Goal: Complete application form

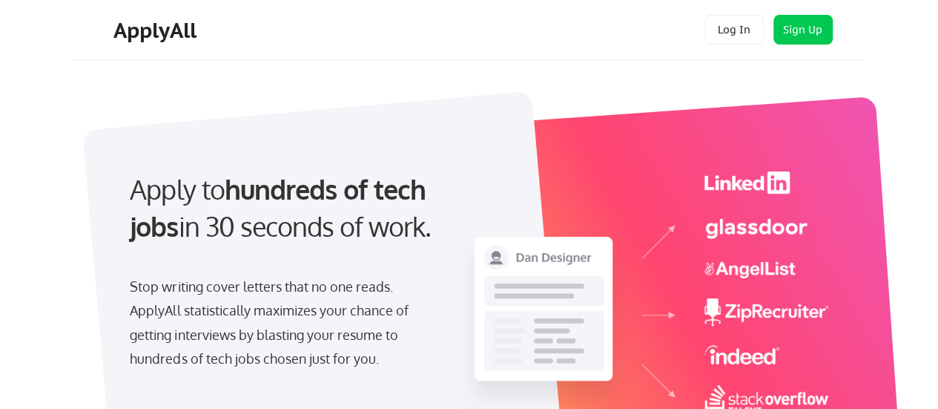
click at [80, 119] on div "Apply to hundreds of tech jobs in 30 seconds of work. Stop writing cover letter…" at bounding box center [472, 316] width 786 height 491
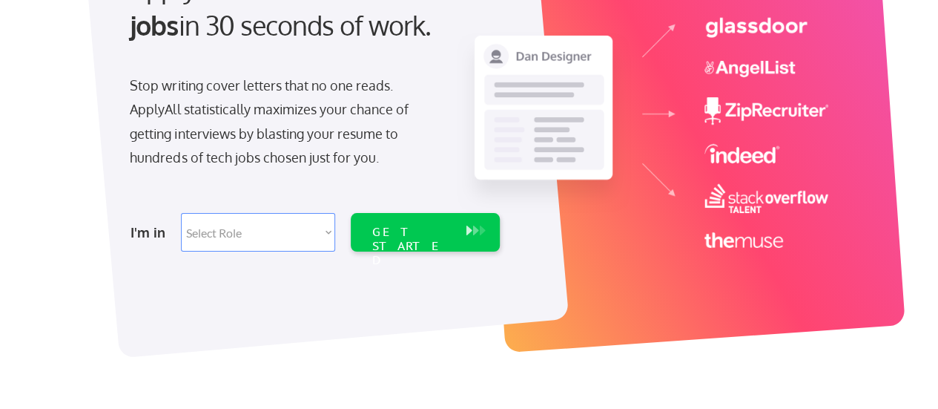
scroll to position [267, 0]
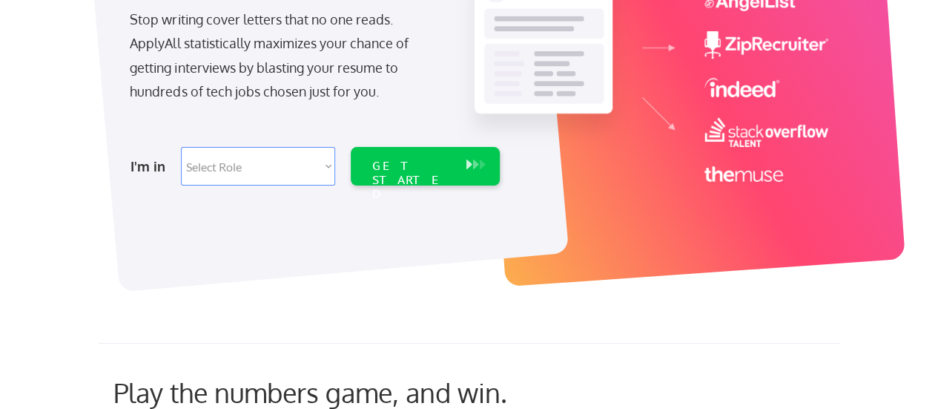
click at [306, 156] on select "Select Role Software Engineering Product Management Customer Success Sales UI/U…" at bounding box center [258, 166] width 154 height 39
select select ""tech_finance_biz_ops_cos""
click at [181, 147] on select "Select Role Software Engineering Product Management Customer Success Sales UI/U…" at bounding box center [258, 166] width 154 height 39
select select ""tech_finance_biz_ops_cos""
click at [420, 174] on div "GET STARTED" at bounding box center [411, 166] width 94 height 39
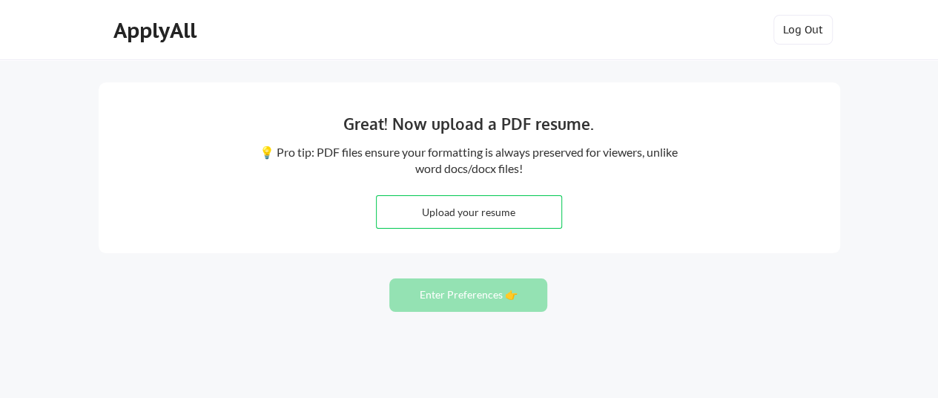
click at [499, 217] on input "file" at bounding box center [469, 212] width 185 height 32
type input "C:\fakepath\Resume_Qasim_Mohammad.pdf"
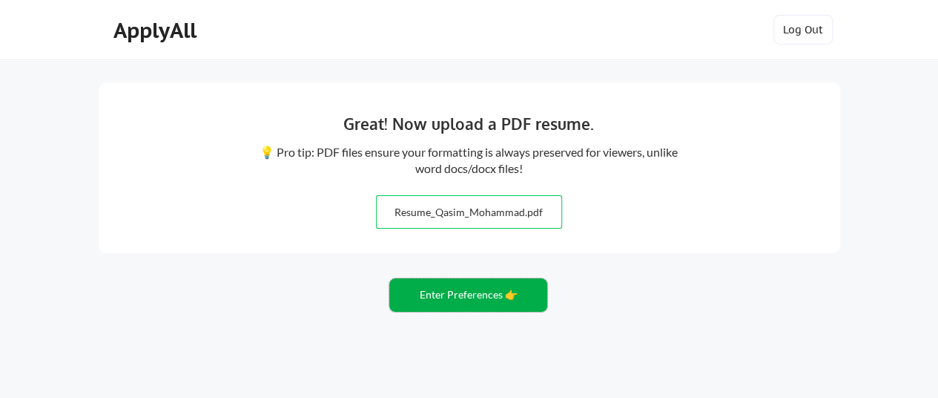
click at [488, 310] on button "Enter Preferences 👉" at bounding box center [468, 294] width 158 height 33
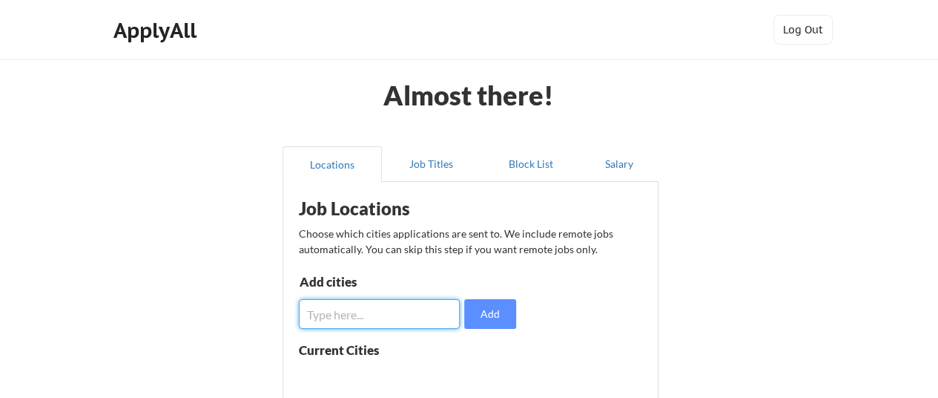
click at [409, 302] on input "input" at bounding box center [380, 314] width 162 height 30
type input "NEW YORK"
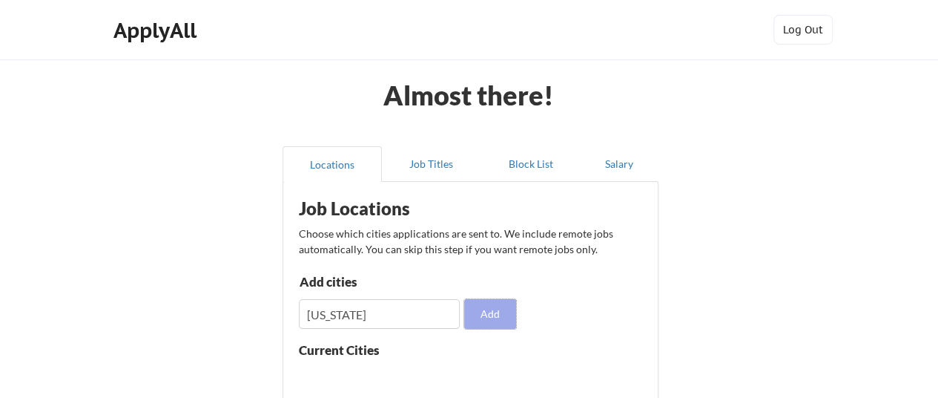
click at [497, 311] on button "Add" at bounding box center [490, 314] width 52 height 30
click at [467, 380] on button at bounding box center [470, 378] width 11 height 11
click at [374, 315] on input "input" at bounding box center [380, 314] width 162 height 30
type input "New York"
click at [476, 311] on button "Add" at bounding box center [490, 314] width 52 height 30
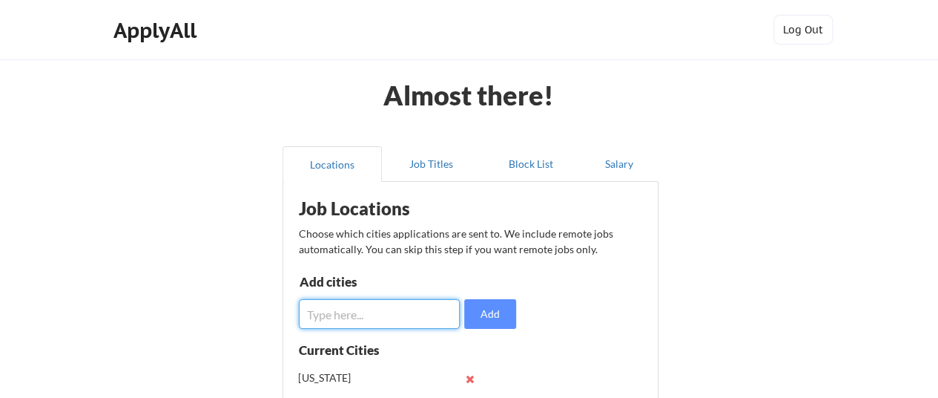
click at [376, 313] on input "input" at bounding box center [380, 314] width 162 height 30
type input "S"
type input "B"
type input "San Francisco"
click at [485, 309] on button "Add" at bounding box center [490, 314] width 52 height 30
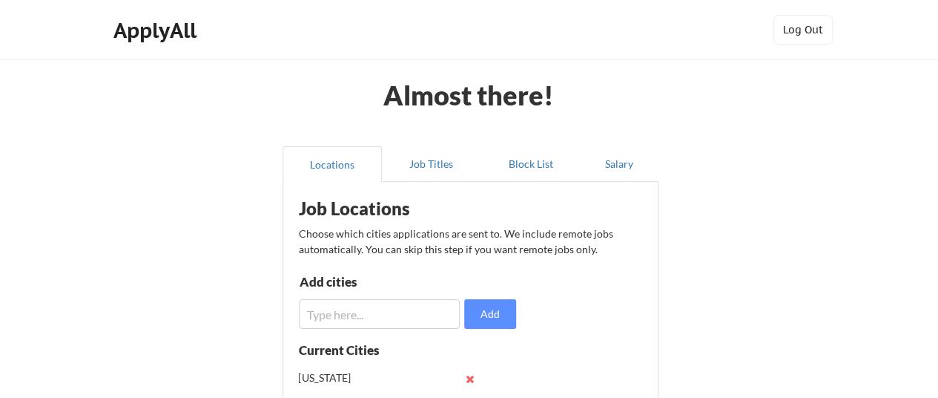
click at [791, 262] on div "Almost there! Locations Job Titles Block List Salary Job Locations Choose which…" at bounding box center [469, 363] width 938 height 727
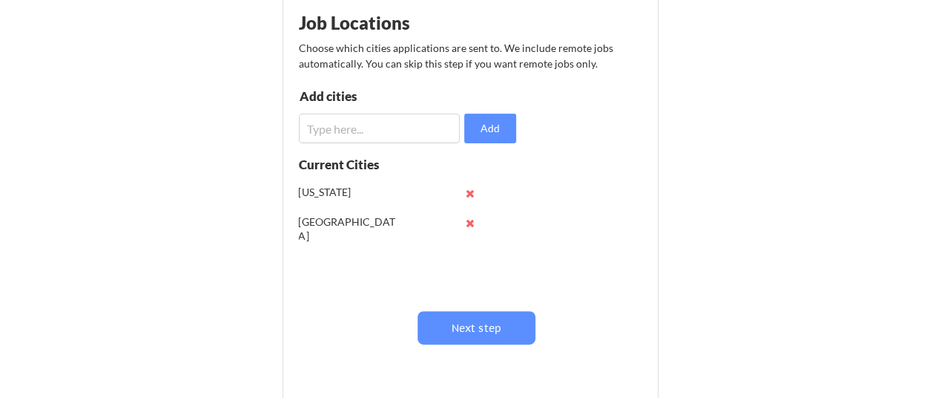
scroll to position [208, 0]
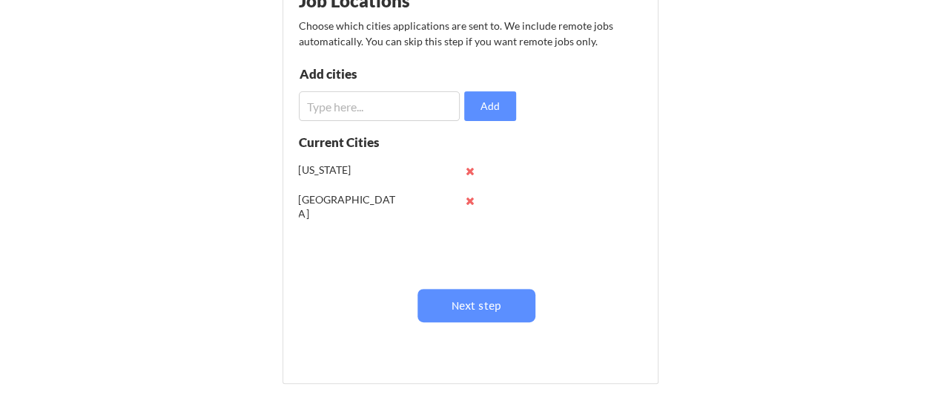
click at [326, 105] on input "input" at bounding box center [380, 106] width 162 height 30
type input "N"
click at [467, 170] on button at bounding box center [470, 170] width 11 height 11
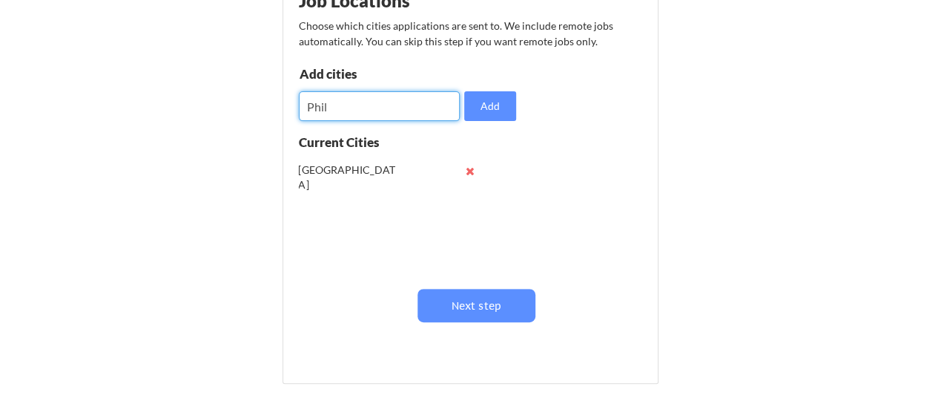
click at [365, 119] on input "input" at bounding box center [380, 106] width 162 height 30
drag, startPoint x: 365, startPoint y: 119, endPoint x: 316, endPoint y: 112, distance: 49.5
click at [316, 112] on input "input" at bounding box center [380, 106] width 162 height 30
type input "P"
type input "New York City"
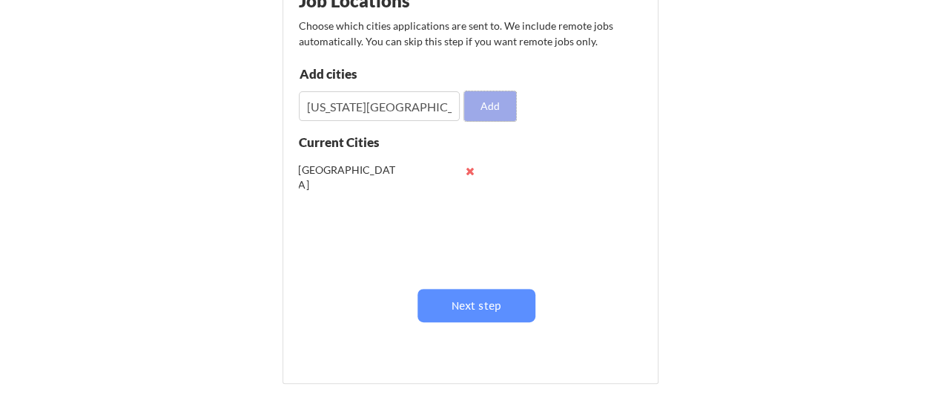
click at [482, 105] on button "Add" at bounding box center [490, 106] width 52 height 30
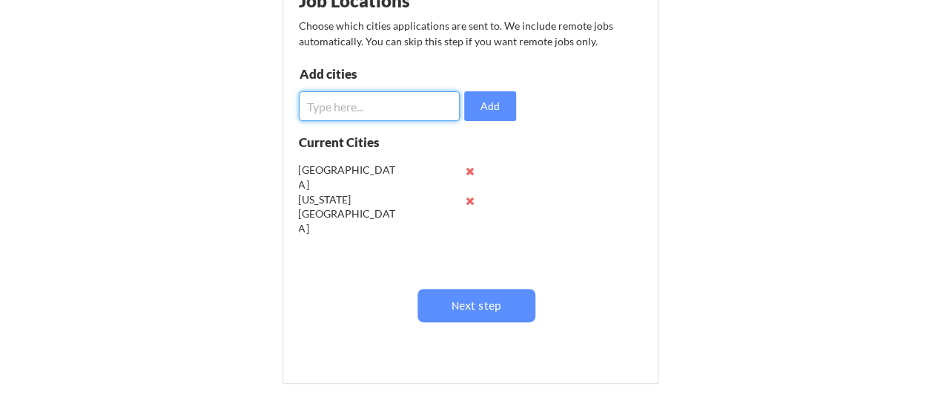
click at [312, 109] on input "input" at bounding box center [380, 106] width 162 height 30
type input "j"
type input "Jersey City"
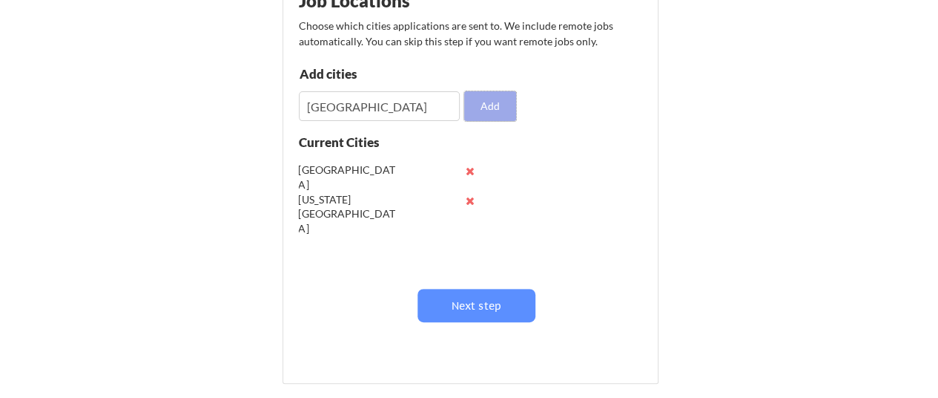
click at [484, 112] on button "Add" at bounding box center [490, 106] width 52 height 30
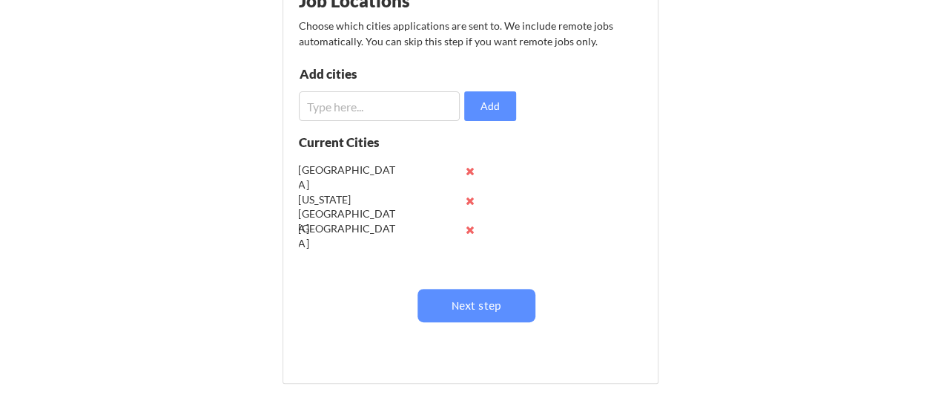
click at [398, 99] on input "input" at bounding box center [380, 106] width 162 height 30
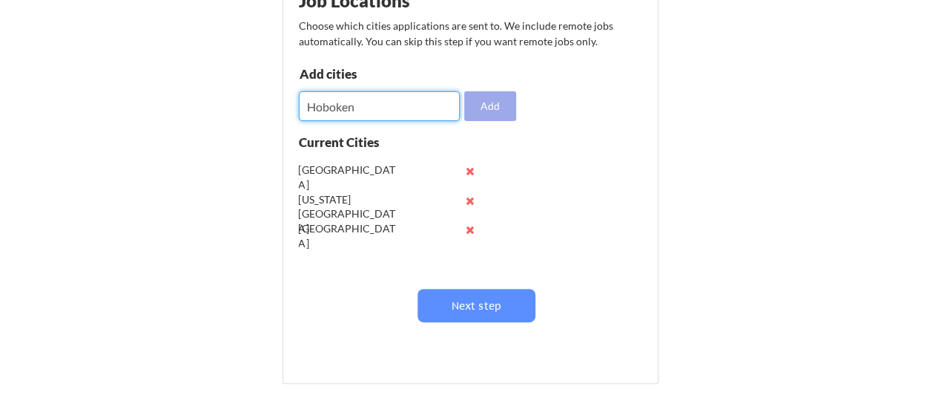
type input "Hoboken"
click at [478, 109] on button "Add" at bounding box center [490, 106] width 52 height 30
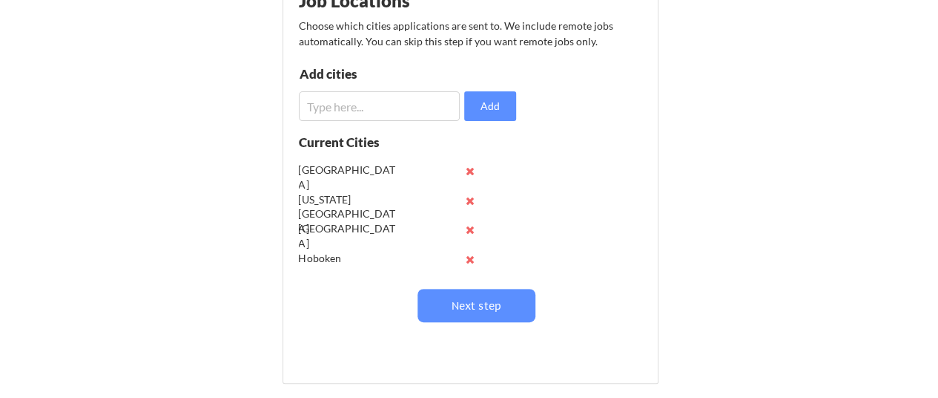
click at [421, 108] on input "input" at bounding box center [380, 106] width 162 height 30
type input "Long"
click at [380, 109] on input "input" at bounding box center [380, 106] width 162 height 30
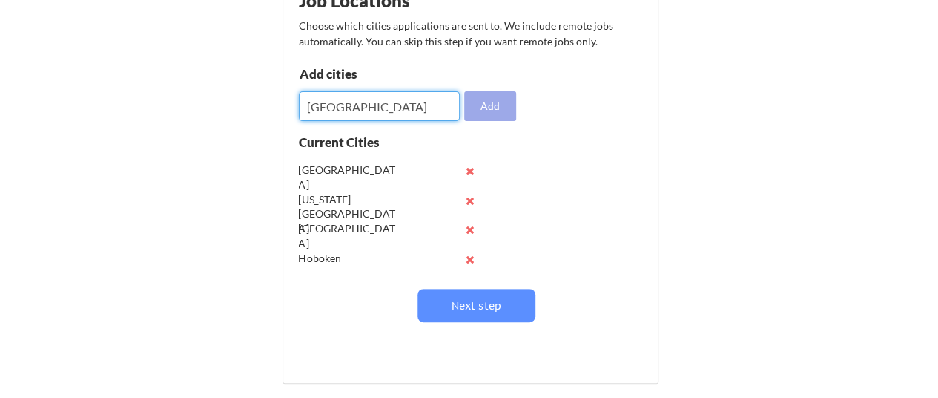
type input "Long Island"
click at [472, 108] on button "Add" at bounding box center [490, 106] width 52 height 30
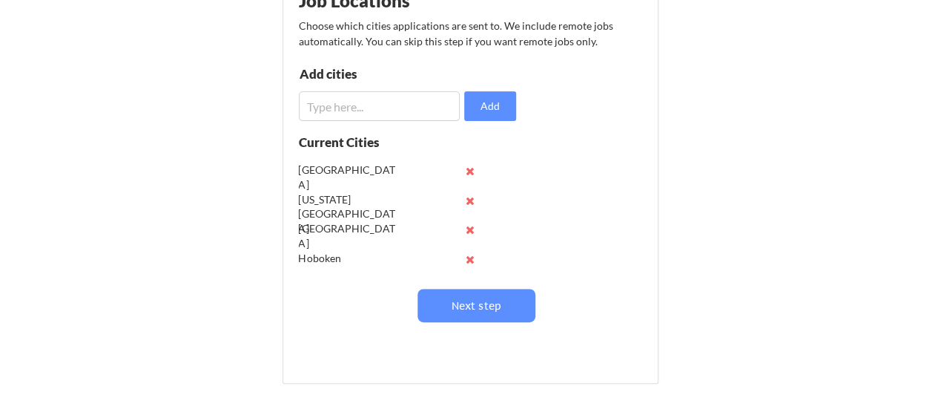
click at [406, 113] on input "input" at bounding box center [380, 106] width 162 height 30
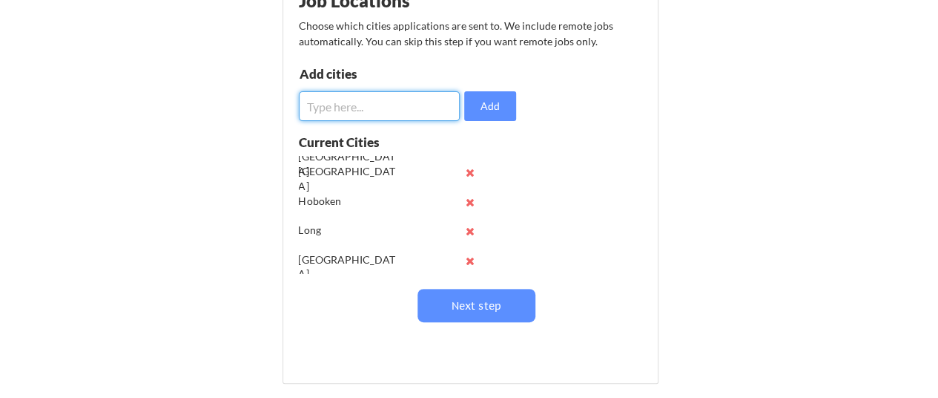
scroll to position [58, 0]
click at [469, 232] on button at bounding box center [470, 230] width 11 height 11
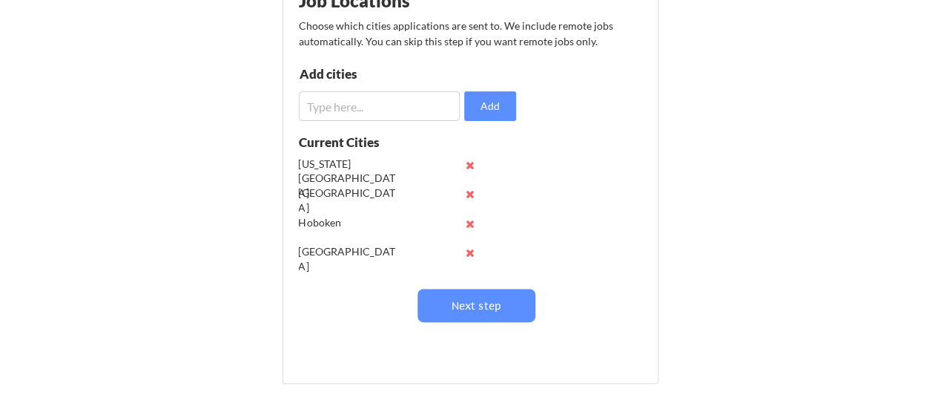
scroll to position [29, 0]
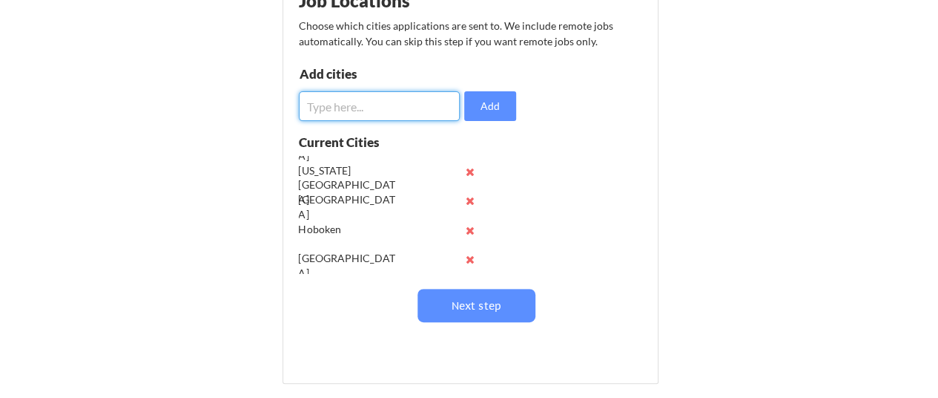
click at [347, 111] on input "input" at bounding box center [380, 106] width 162 height 30
click at [368, 111] on input "input" at bounding box center [380, 106] width 162 height 30
type input "Newark"
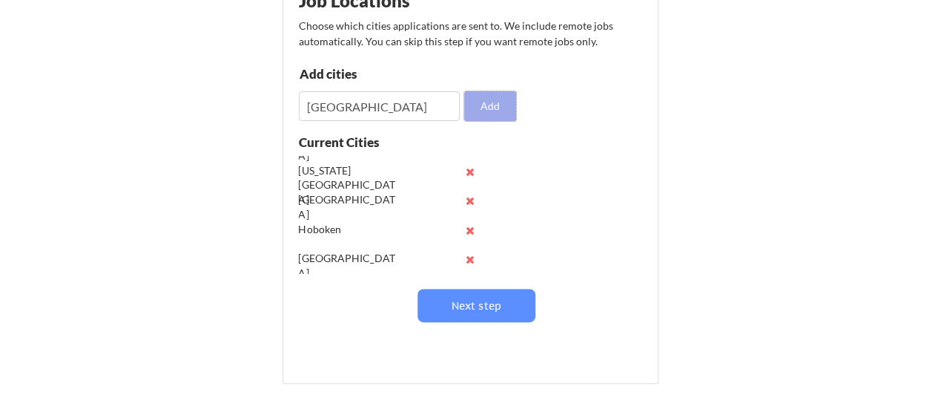
click at [494, 103] on button "Add" at bounding box center [490, 106] width 52 height 30
click at [384, 103] on input "input" at bounding box center [380, 106] width 162 height 30
type input "Princeton"
click at [484, 102] on button "Add" at bounding box center [490, 106] width 52 height 30
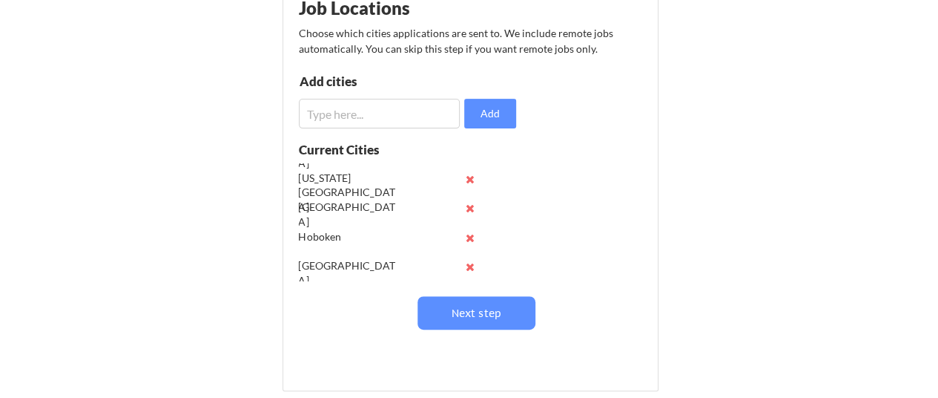
drag, startPoint x: 485, startPoint y: 213, endPoint x: 485, endPoint y: 225, distance: 11.9
click at [485, 225] on div "Current Cities San Francisco New York City Jersey City Hoboken Long Island Newa…" at bounding box center [408, 217] width 218 height 148
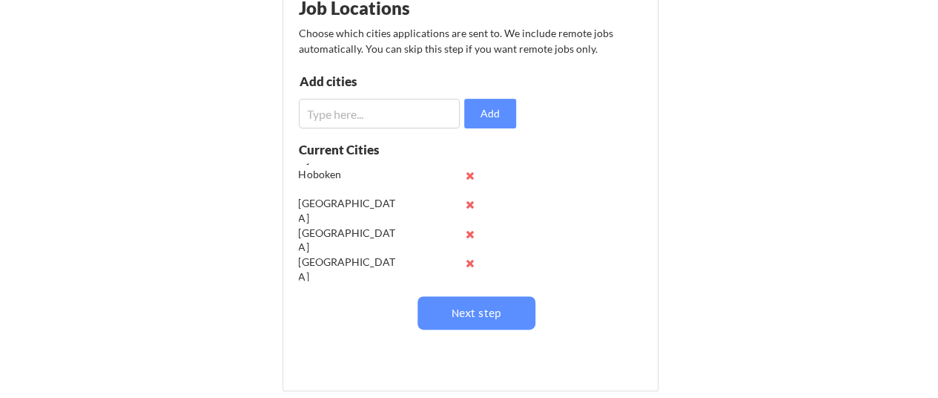
scroll to position [117, 0]
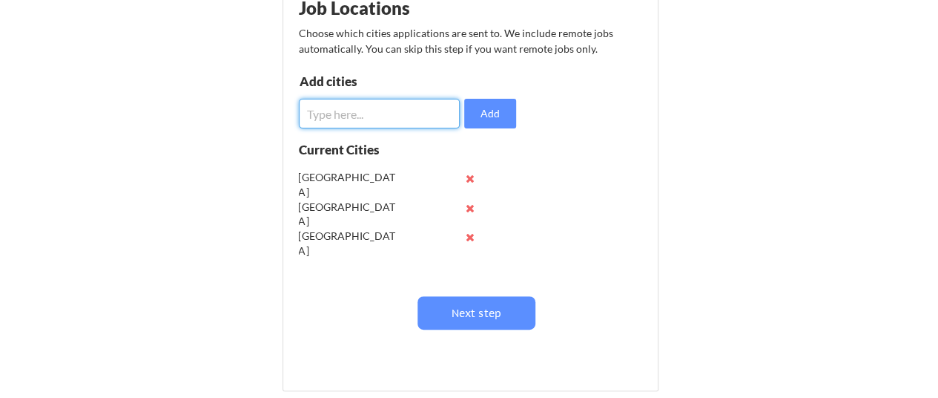
click at [346, 116] on input "input" at bounding box center [380, 114] width 162 height 30
type input "San Jose"
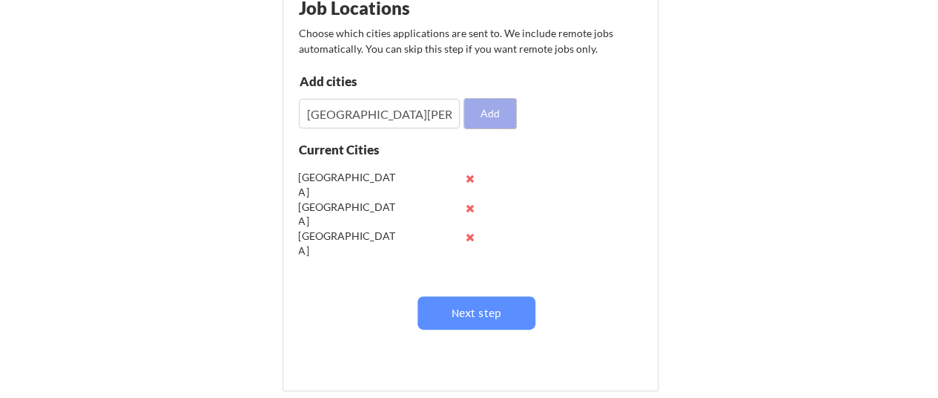
click at [486, 117] on button "Add" at bounding box center [490, 114] width 52 height 30
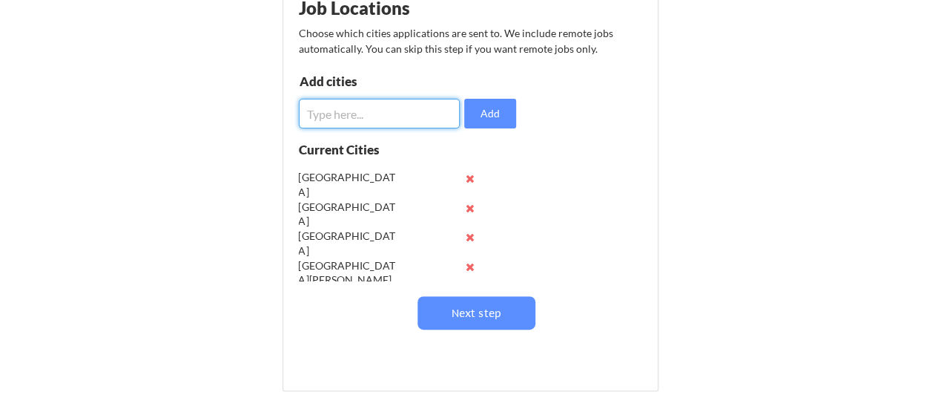
click at [394, 119] on input "input" at bounding box center [380, 114] width 162 height 30
type input "Oakland"
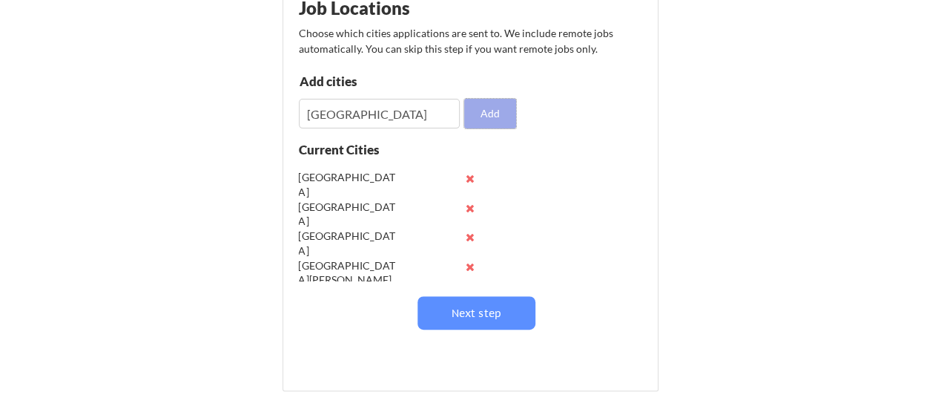
click at [481, 117] on button "Add" at bounding box center [490, 114] width 52 height 30
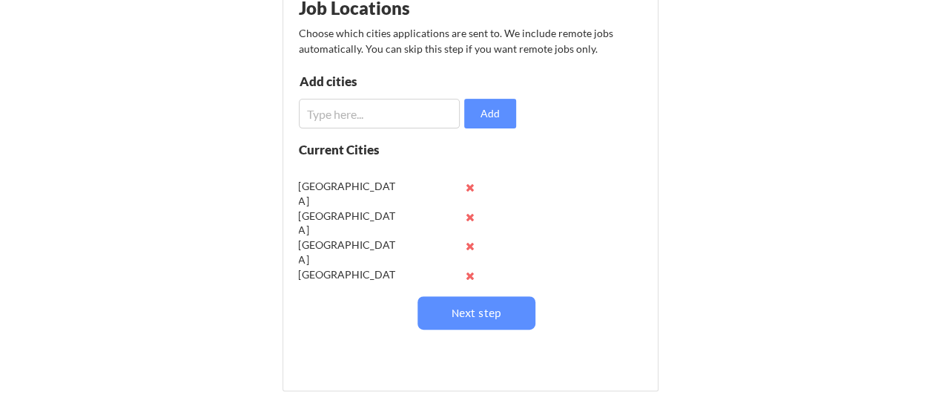
scroll to position [146, 0]
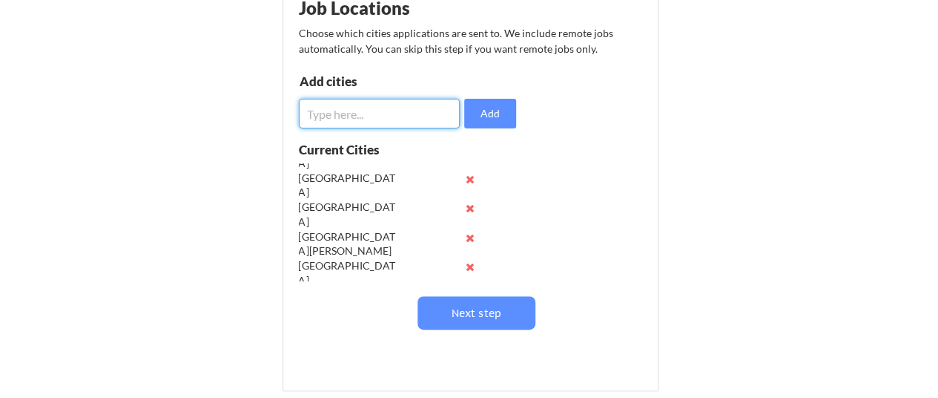
click at [368, 112] on input "input" at bounding box center [380, 114] width 162 height 30
click at [412, 119] on input "input" at bounding box center [380, 114] width 162 height 30
paste input "philadelphia"
type input "Philadelphia"
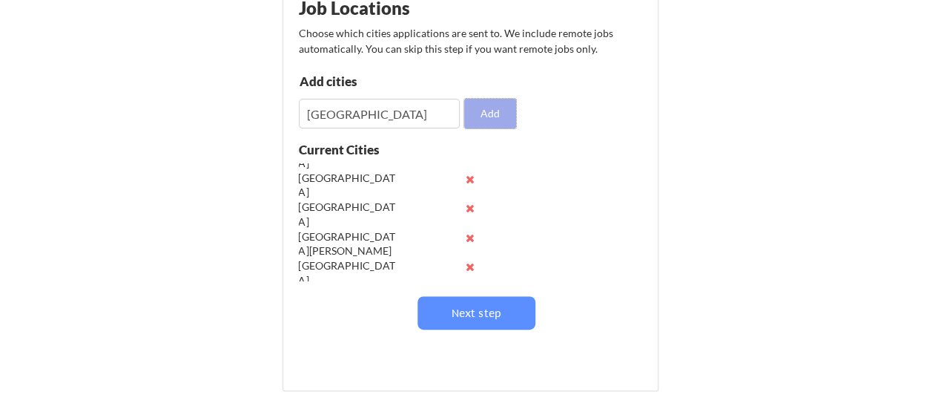
click at [492, 115] on button "Add" at bounding box center [490, 114] width 52 height 30
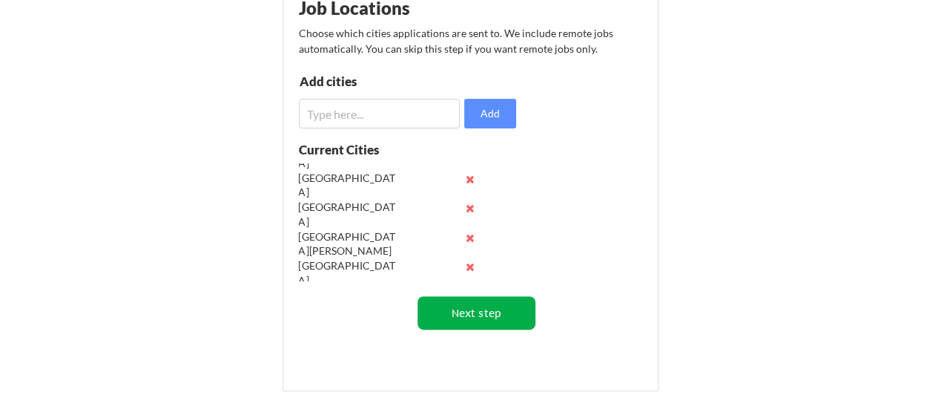
click at [470, 309] on button "Next step" at bounding box center [477, 312] width 118 height 33
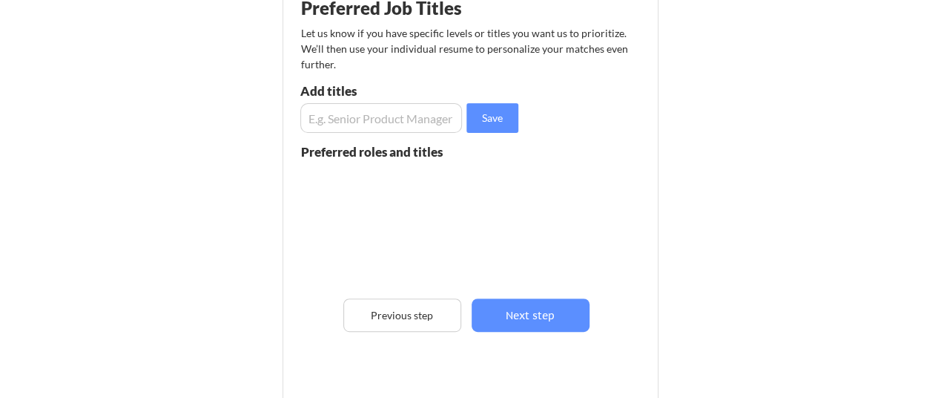
click at [394, 121] on input "input" at bounding box center [381, 118] width 162 height 30
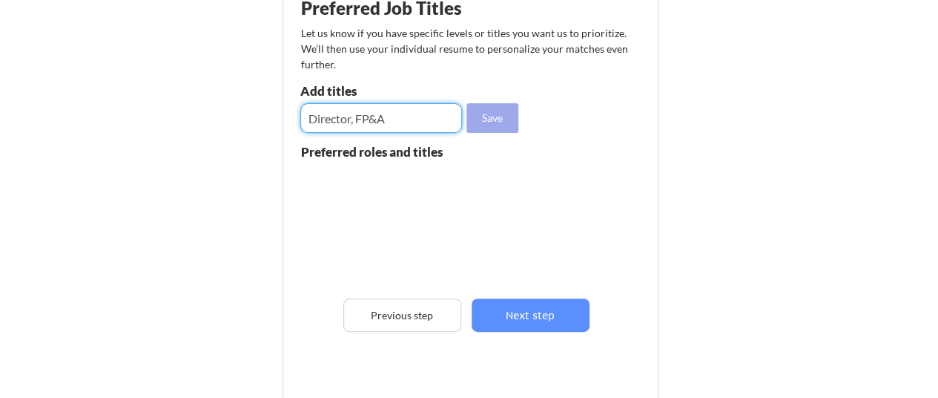
type input "Director, FP&A"
click at [499, 121] on button "Save" at bounding box center [493, 118] width 52 height 30
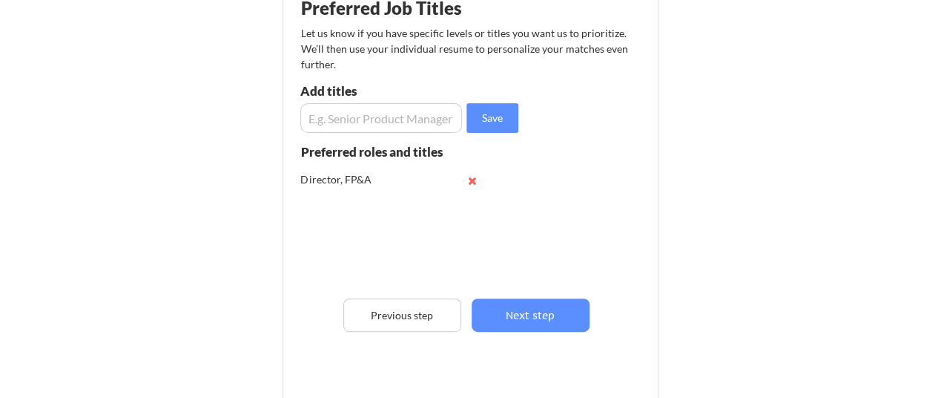
click at [424, 124] on input "input" at bounding box center [381, 118] width 162 height 30
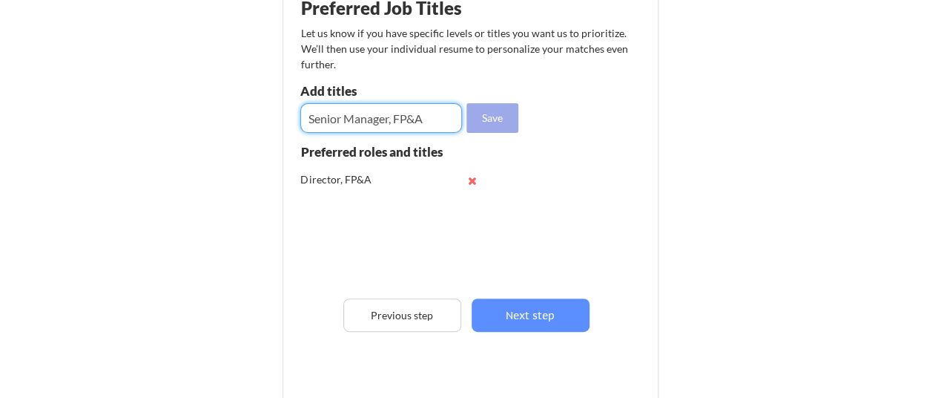
type input "Senior Manager, FP&A"
click at [504, 121] on button "Save" at bounding box center [493, 118] width 52 height 30
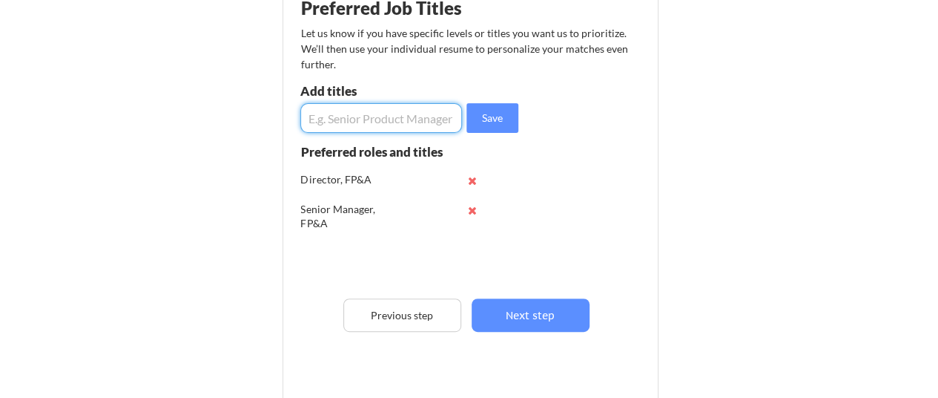
click at [421, 125] on input "input" at bounding box center [381, 118] width 162 height 30
type input "Director, Revenue Operations"
click at [487, 122] on button "Save" at bounding box center [493, 118] width 52 height 30
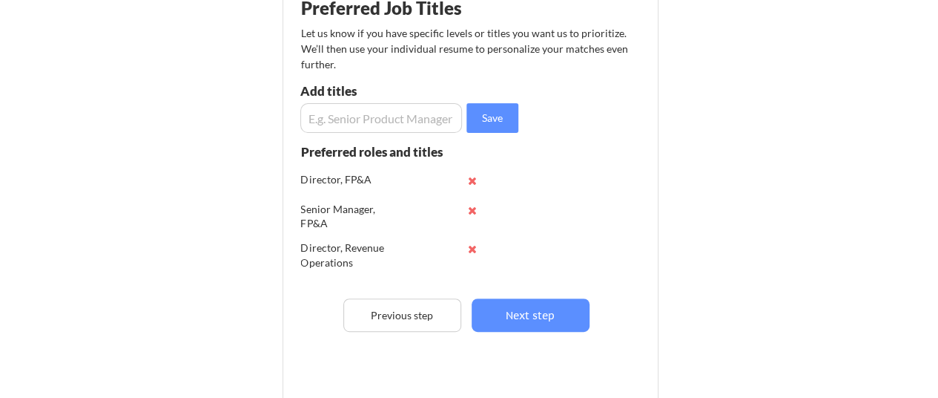
click at [419, 122] on input "input" at bounding box center [381, 118] width 162 height 30
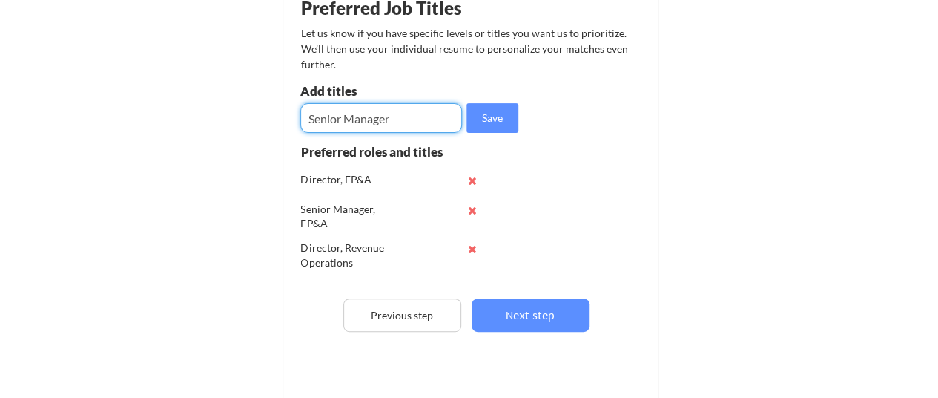
drag, startPoint x: 419, startPoint y: 122, endPoint x: 402, endPoint y: 121, distance: 17.1
click at [402, 121] on input "input" at bounding box center [381, 118] width 162 height 30
type input "Senior Manager, Revenue Operations"
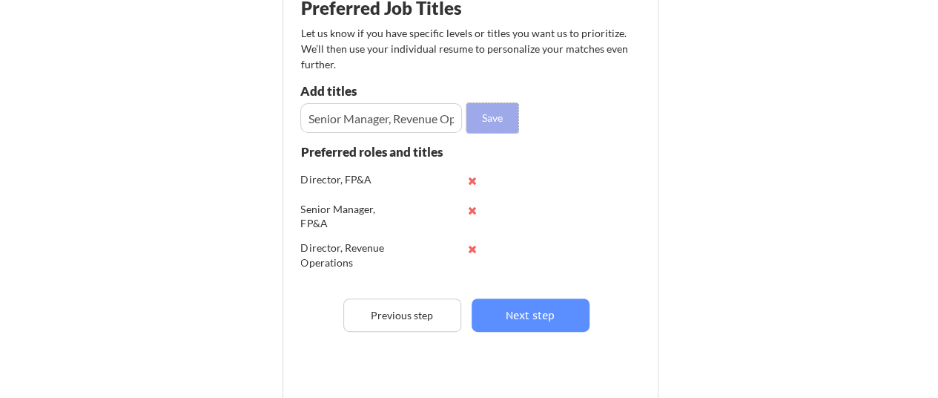
click at [483, 119] on button "Save" at bounding box center [493, 118] width 52 height 30
click at [399, 117] on input "input" at bounding box center [381, 118] width 162 height 30
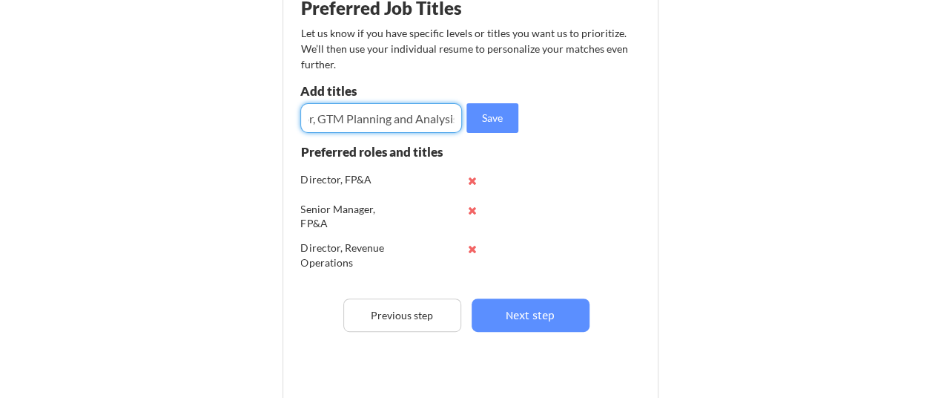
scroll to position [0, 43]
type input "Director, GTM Planning and Analysis"
click at [485, 117] on button "Save" at bounding box center [493, 118] width 52 height 30
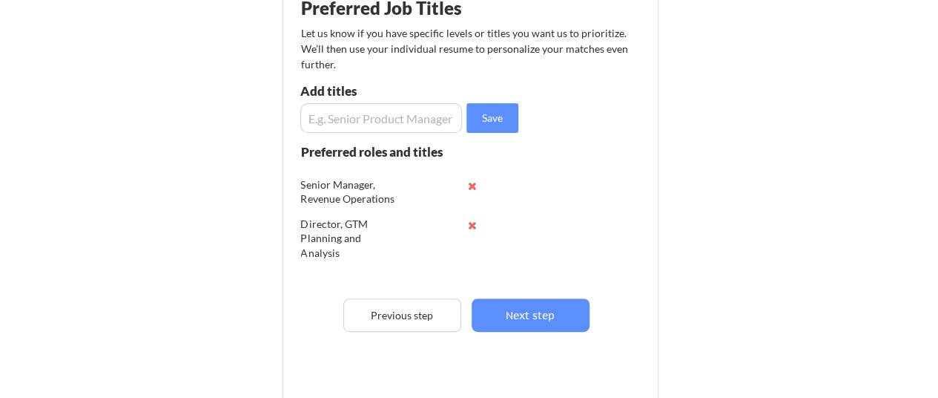
scroll to position [104, 0]
click at [408, 119] on input "input" at bounding box center [381, 118] width 162 height 30
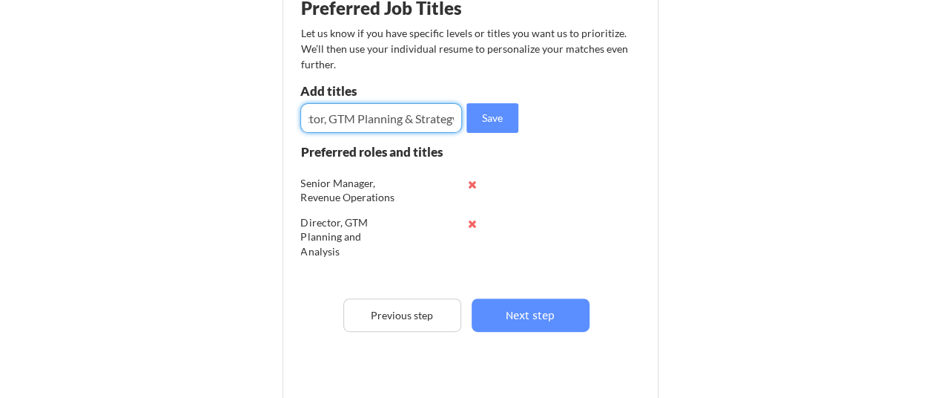
scroll to position [0, 33]
type input "Director, GTM Planning & Strategy"
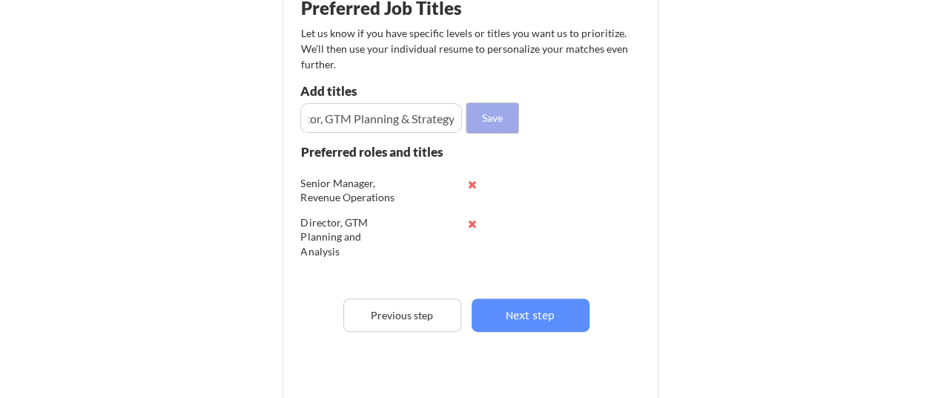
scroll to position [0, 0]
click at [485, 108] on button "Save" at bounding box center [493, 118] width 52 height 30
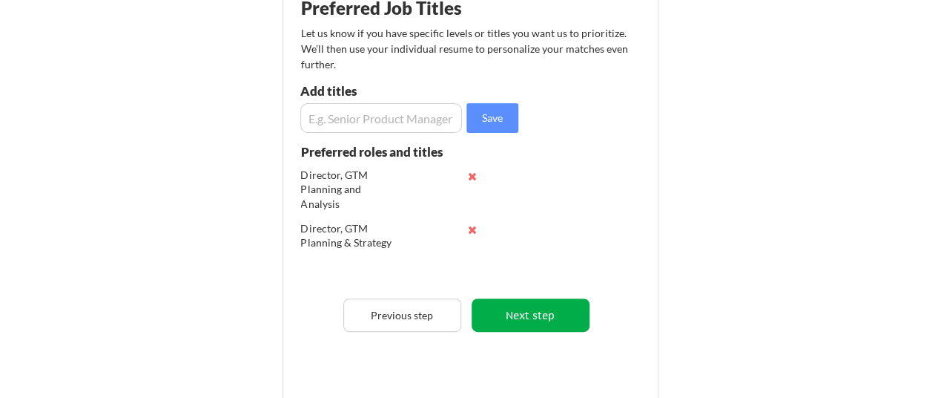
click at [519, 313] on button "Next step" at bounding box center [531, 314] width 118 height 33
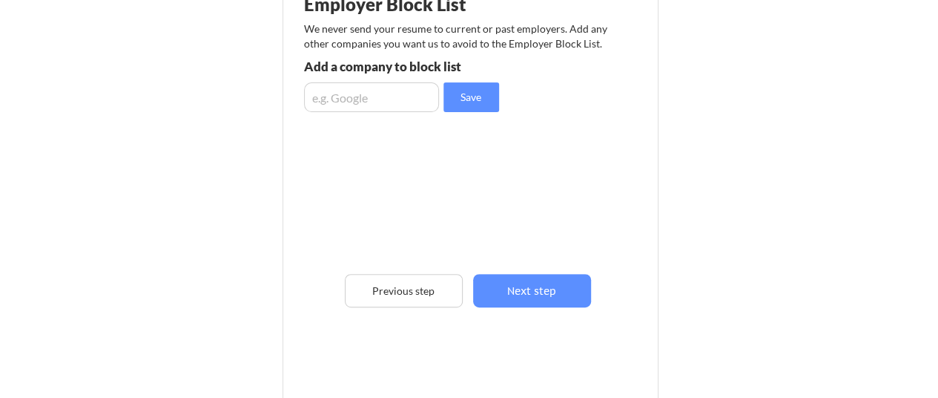
click at [386, 100] on input "input" at bounding box center [371, 97] width 135 height 30
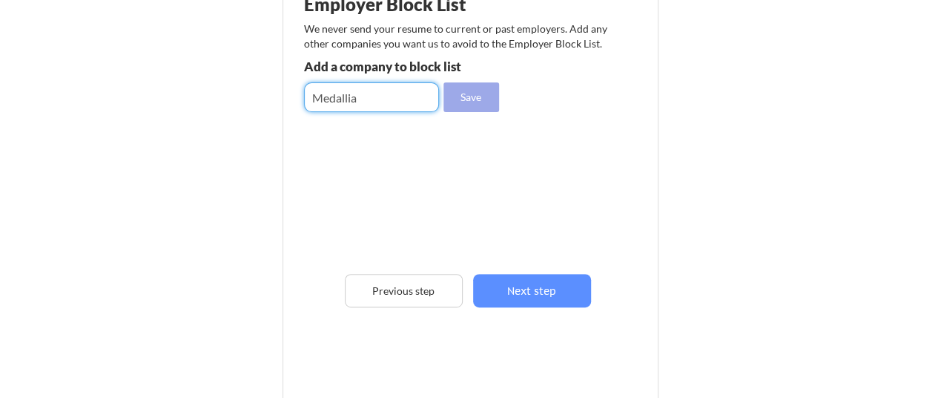
type input "Medallia"
click at [472, 104] on button "Save" at bounding box center [472, 97] width 56 height 30
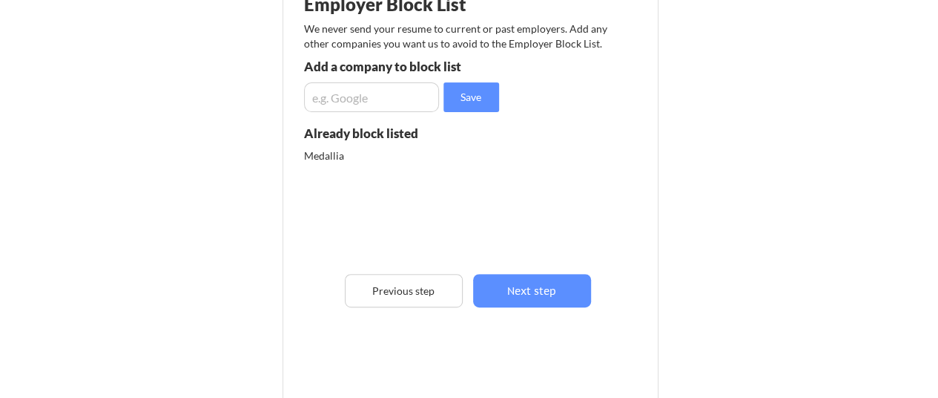
click at [361, 94] on input "input" at bounding box center [371, 97] width 135 height 30
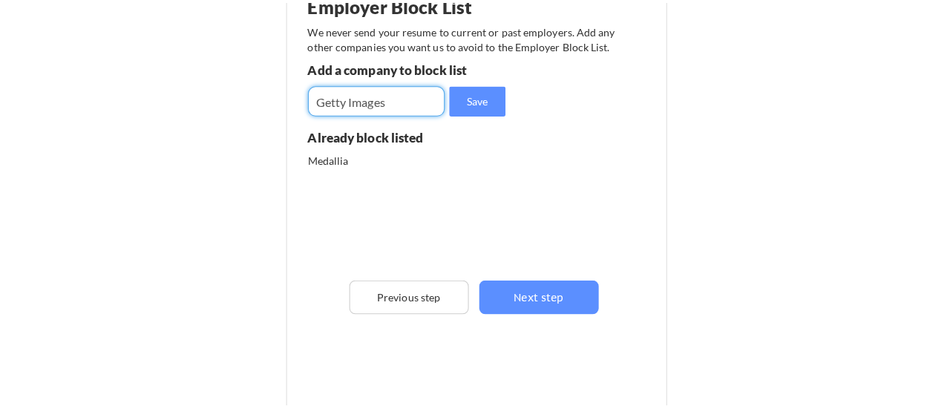
scroll to position [191, 0]
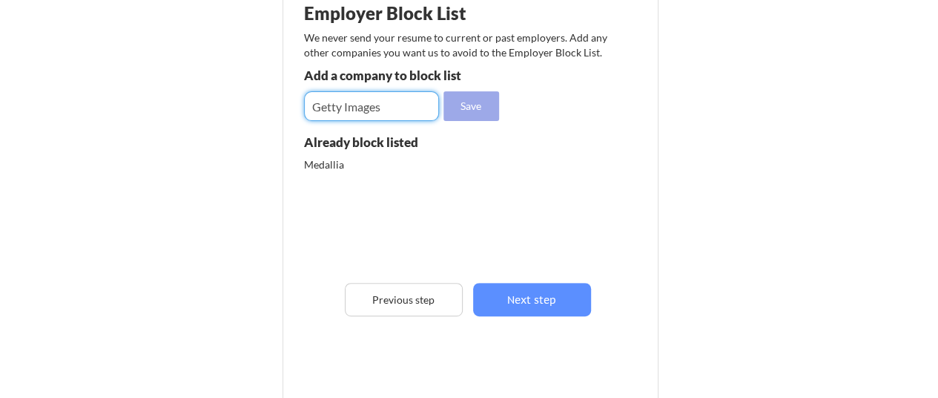
type input "Getty Images"
click at [455, 102] on button "Save" at bounding box center [472, 106] width 56 height 30
click at [346, 108] on input "input" at bounding box center [371, 106] width 135 height 30
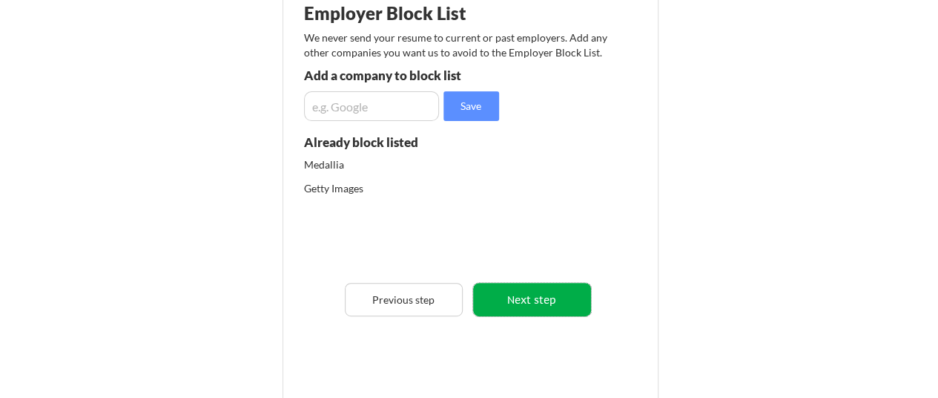
click at [517, 302] on button "Next step" at bounding box center [532, 299] width 118 height 33
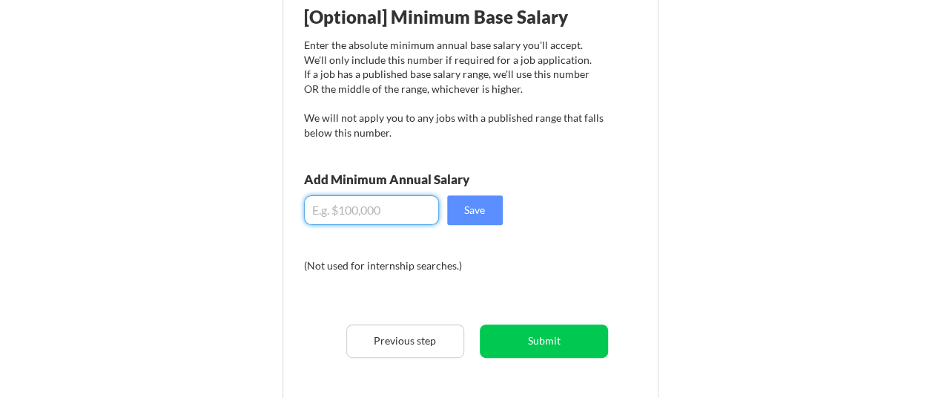
click at [381, 209] on input "input" at bounding box center [371, 210] width 135 height 30
drag, startPoint x: 470, startPoint y: 214, endPoint x: 344, endPoint y: 211, distance: 126.1
click at [346, 211] on div "Save" at bounding box center [404, 210] width 200 height 30
click at [335, 205] on input "input" at bounding box center [371, 210] width 135 height 30
type input "$155,000"
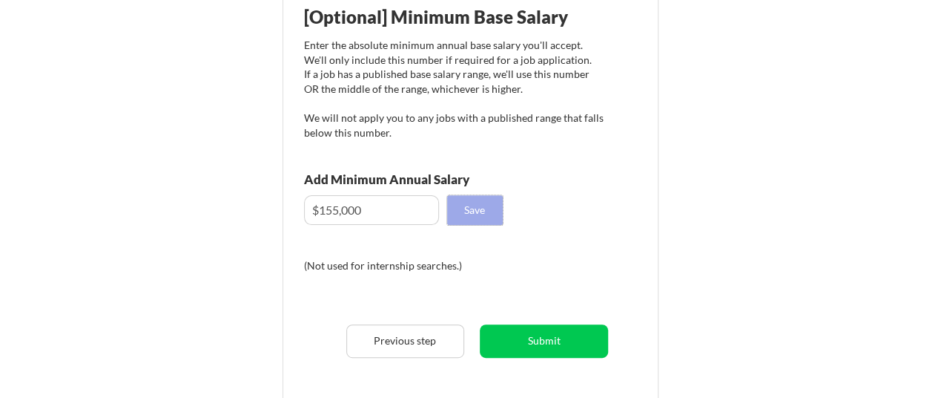
click at [480, 214] on button "Save" at bounding box center [475, 210] width 56 height 30
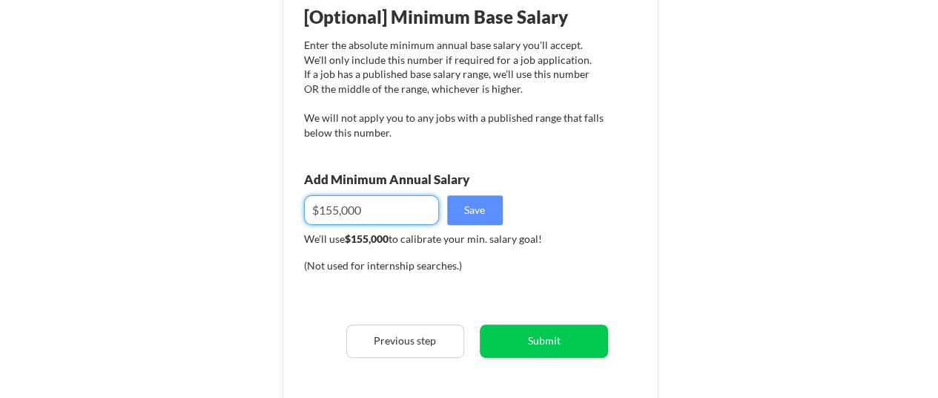
click at [332, 205] on input "input" at bounding box center [371, 210] width 135 height 30
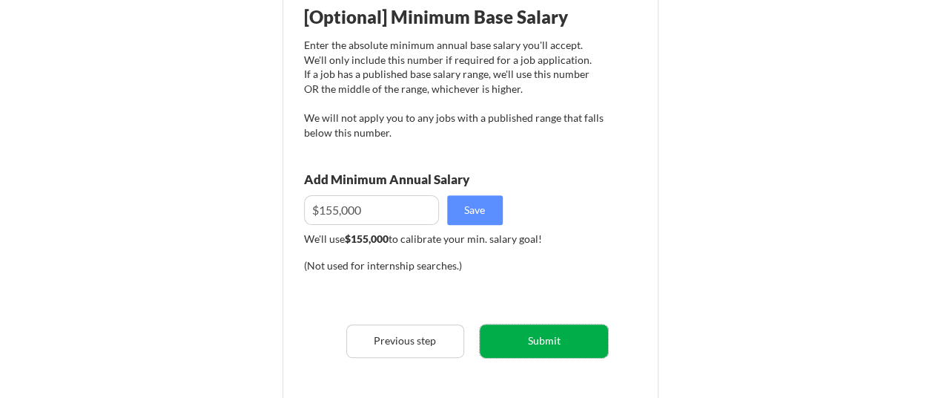
click at [547, 348] on button "Submit" at bounding box center [544, 340] width 128 height 33
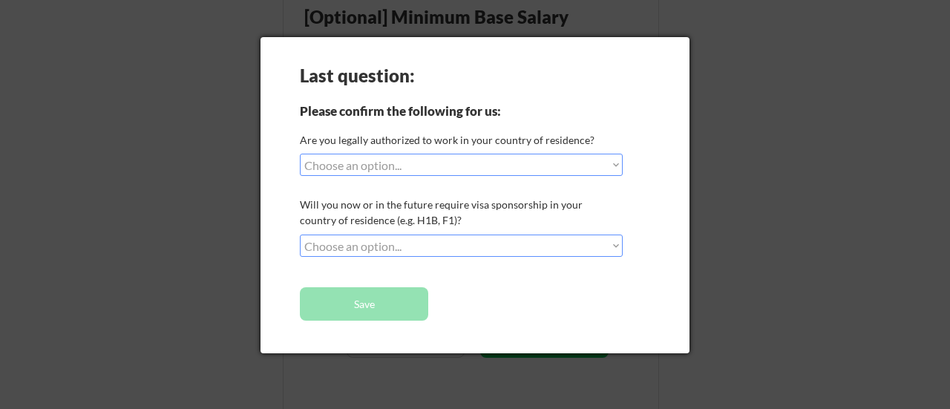
click at [742, 285] on div at bounding box center [475, 204] width 950 height 409
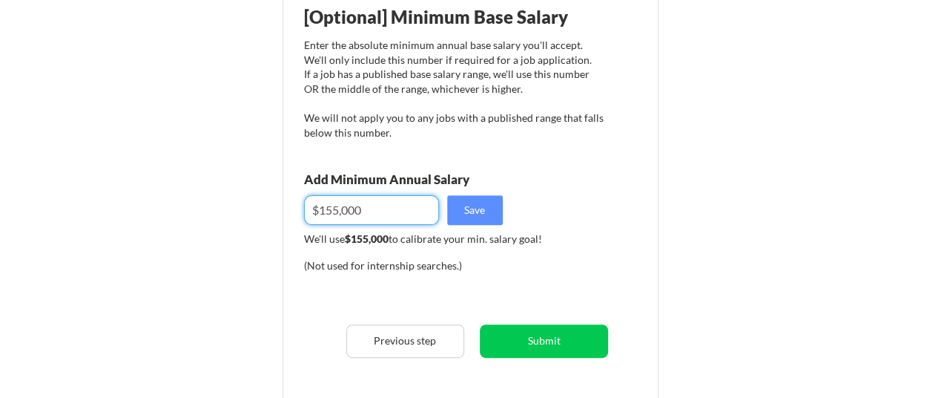
drag, startPoint x: 375, startPoint y: 204, endPoint x: 221, endPoint y: 201, distance: 154.3
click at [221, 201] on div "Almost there! Locations Job Titles Block List Salary Employer Block List We nev…" at bounding box center [469, 193] width 938 height 768
click at [470, 283] on div "(Not used for internship searches.)" at bounding box center [404, 271] width 201 height 27
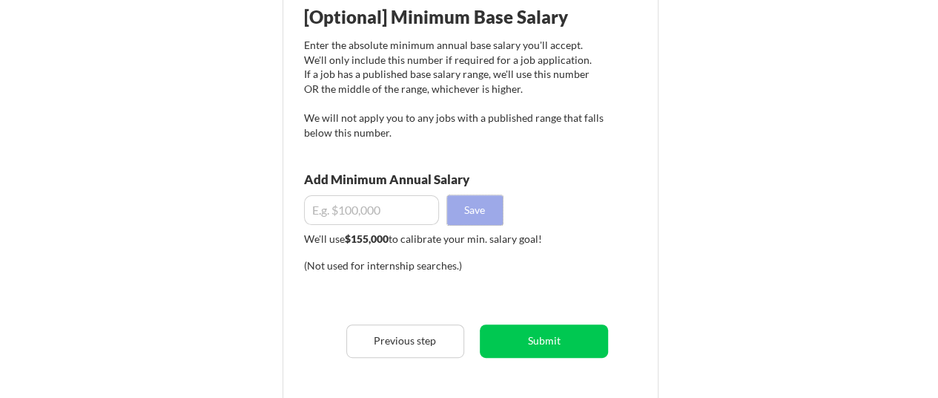
click at [469, 213] on button "Save" at bounding box center [475, 210] width 56 height 30
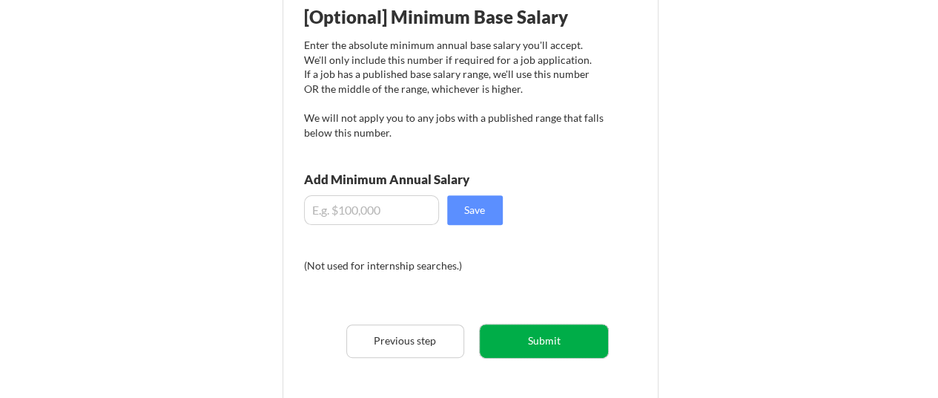
click at [553, 344] on button "Submit" at bounding box center [544, 340] width 128 height 33
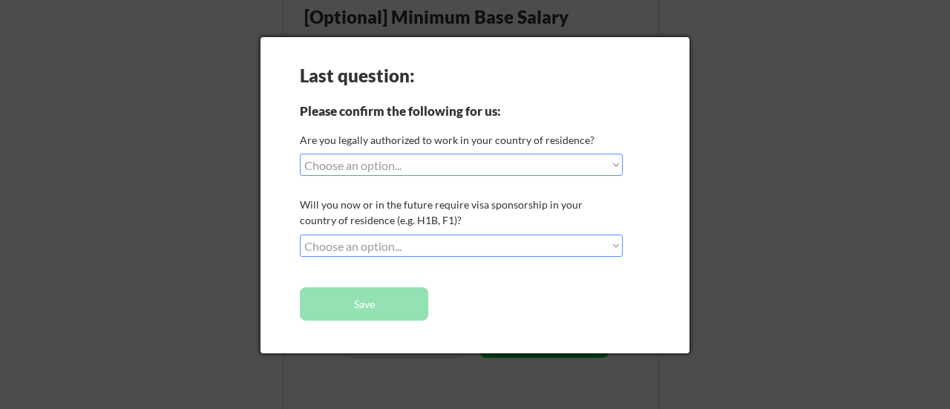
click at [553, 344] on div "Last question: Please confirm the following for us: Are you legally authorized …" at bounding box center [474, 195] width 429 height 316
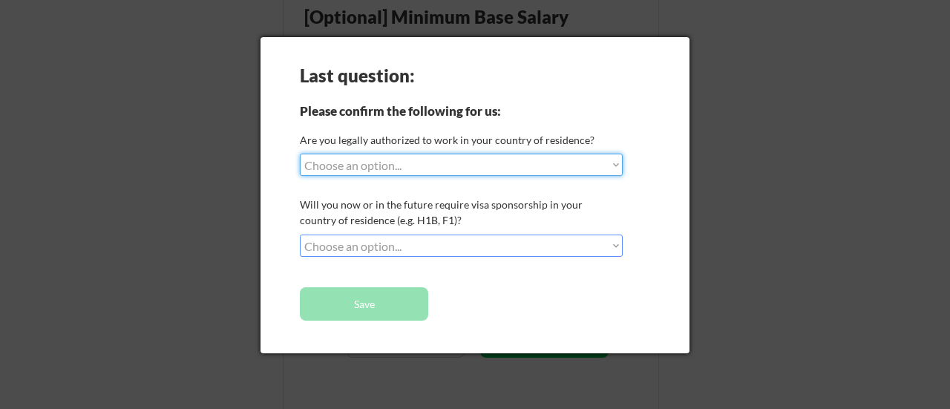
click at [478, 159] on select "Choose an option... Yes, I am a US Citizen Yes, I am a Canadian Citizen Yes, I …" at bounding box center [461, 165] width 323 height 22
select select ""yes__i_am_a_us_citizen""
click at [300, 154] on select "Choose an option... Yes, I am a US Citizen Yes, I am a Canadian Citizen Yes, I …" at bounding box center [461, 165] width 323 height 22
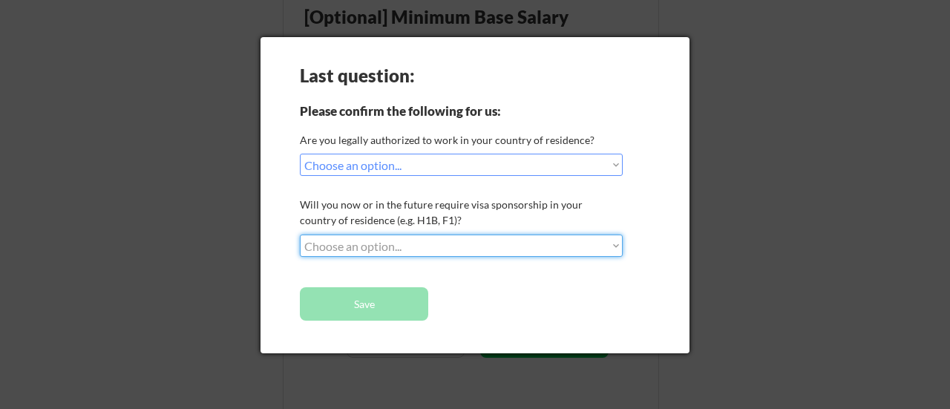
click at [439, 246] on select "Choose an option... No, I will not need sponsorship Yes, I will need sponsorship" at bounding box center [461, 245] width 323 height 22
select select ""no__i_will_not_need_sponsorship""
click at [300, 234] on select "Choose an option... No, I will not need sponsorship Yes, I will need sponsorship" at bounding box center [461, 245] width 323 height 22
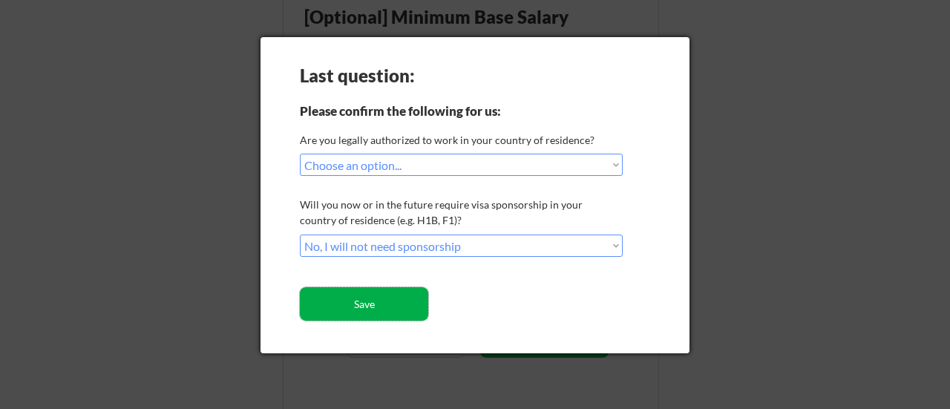
click at [395, 304] on button "Save" at bounding box center [364, 303] width 128 height 33
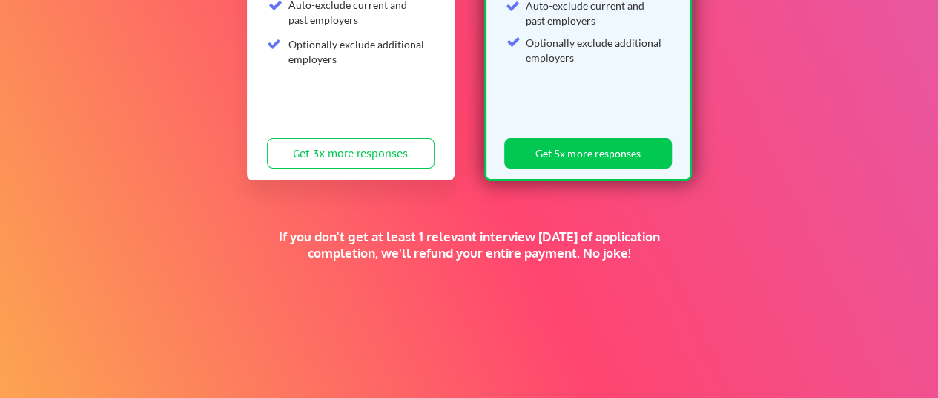
scroll to position [473, 0]
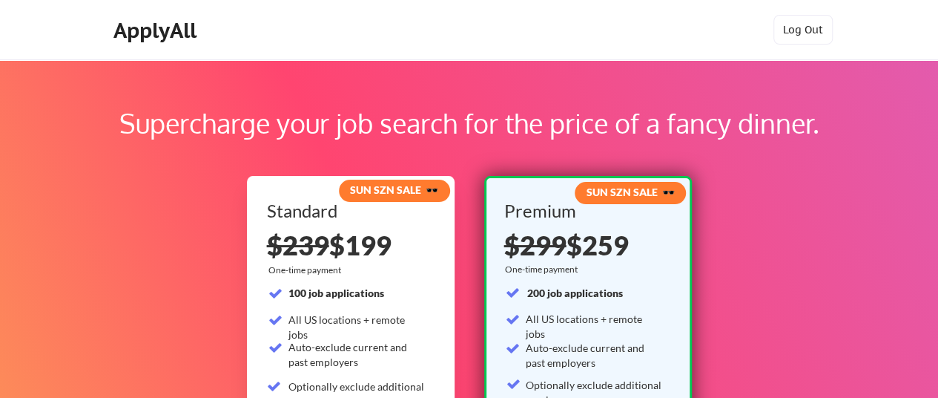
click at [838, 119] on div "Supercharge your job search for the price of a fancy dinner." at bounding box center [469, 123] width 748 height 40
click at [709, 58] on div "ApplyAll Log In Sign Up Log Out" at bounding box center [469, 30] width 938 height 60
